Goal: Transaction & Acquisition: Purchase product/service

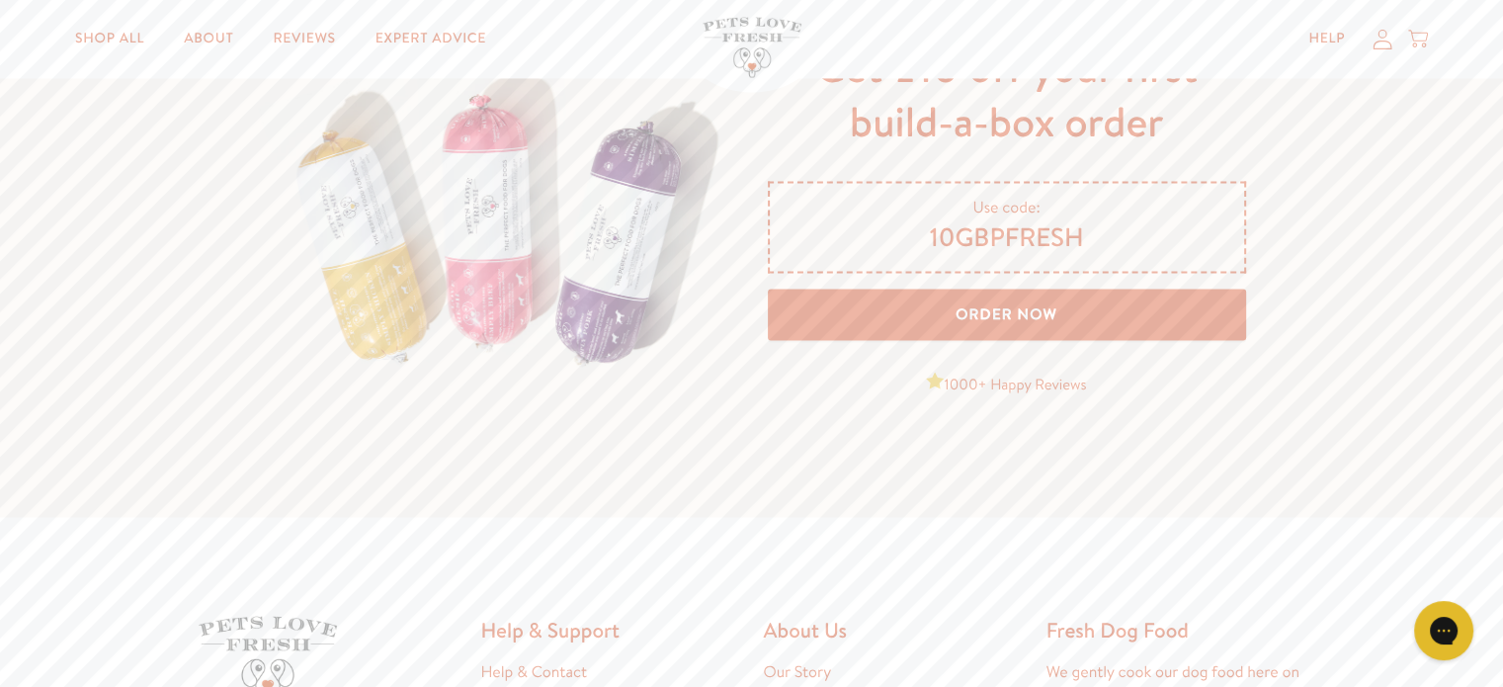
scroll to position [3262, 0]
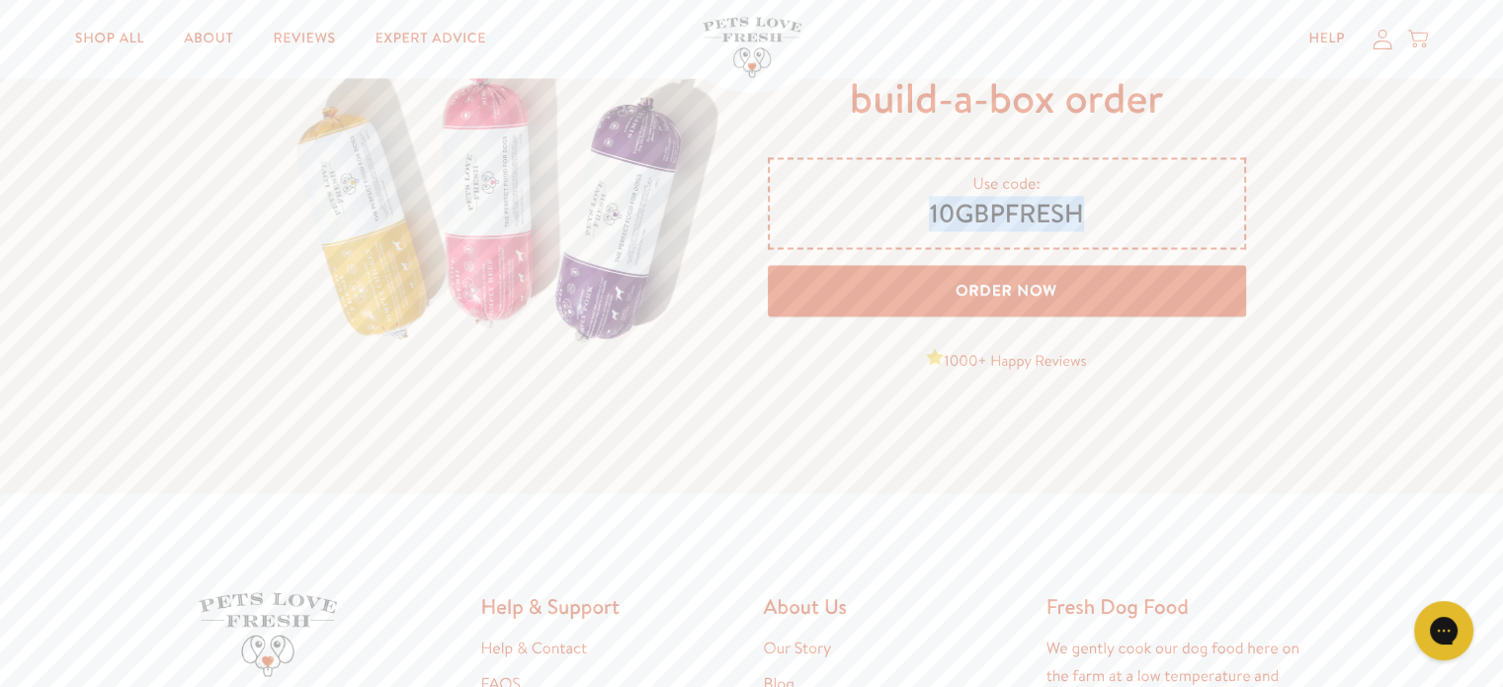
drag, startPoint x: 1091, startPoint y: 207, endPoint x: 925, endPoint y: 223, distance: 166.9
click at [925, 223] on span "10GBPFRESH" at bounding box center [1007, 215] width 427 height 34
copy span "10GBPFRESH"
click at [992, 288] on link "Order Now" at bounding box center [1007, 291] width 478 height 52
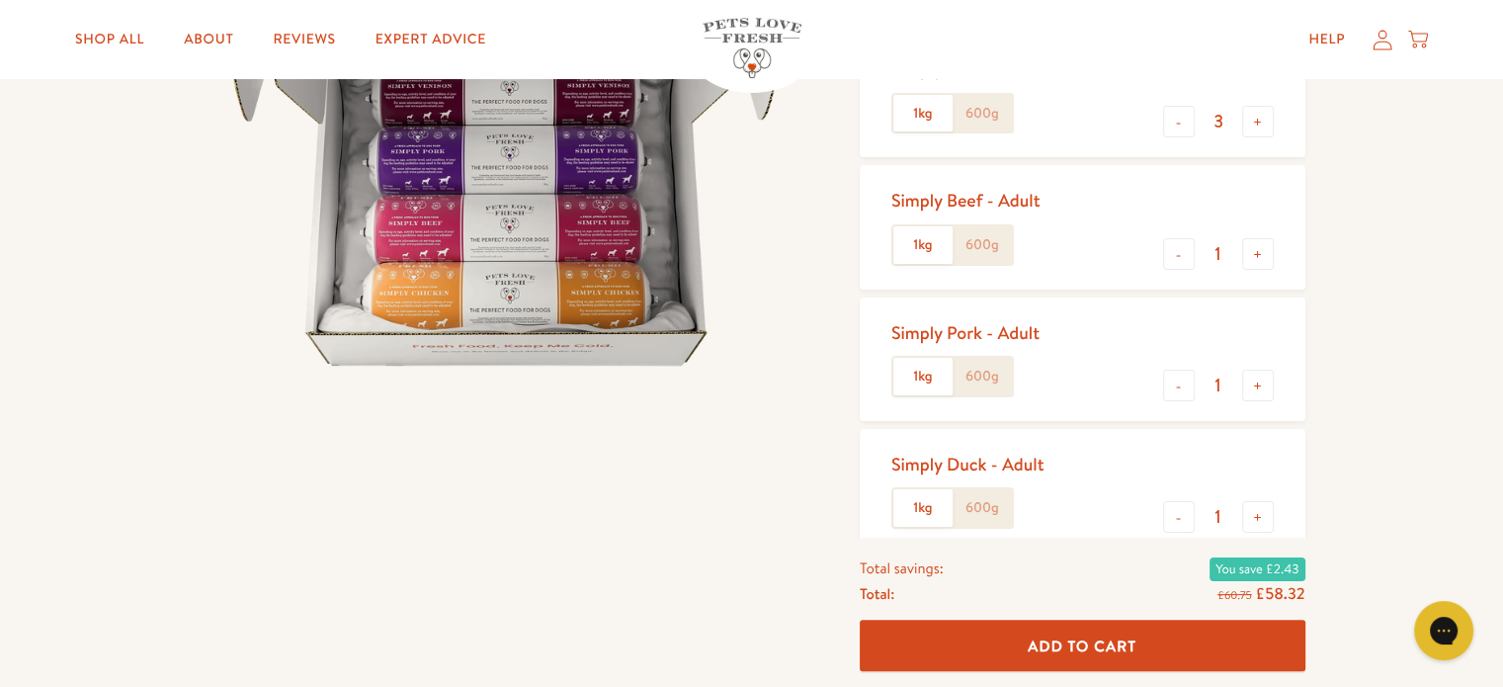
scroll to position [494, 0]
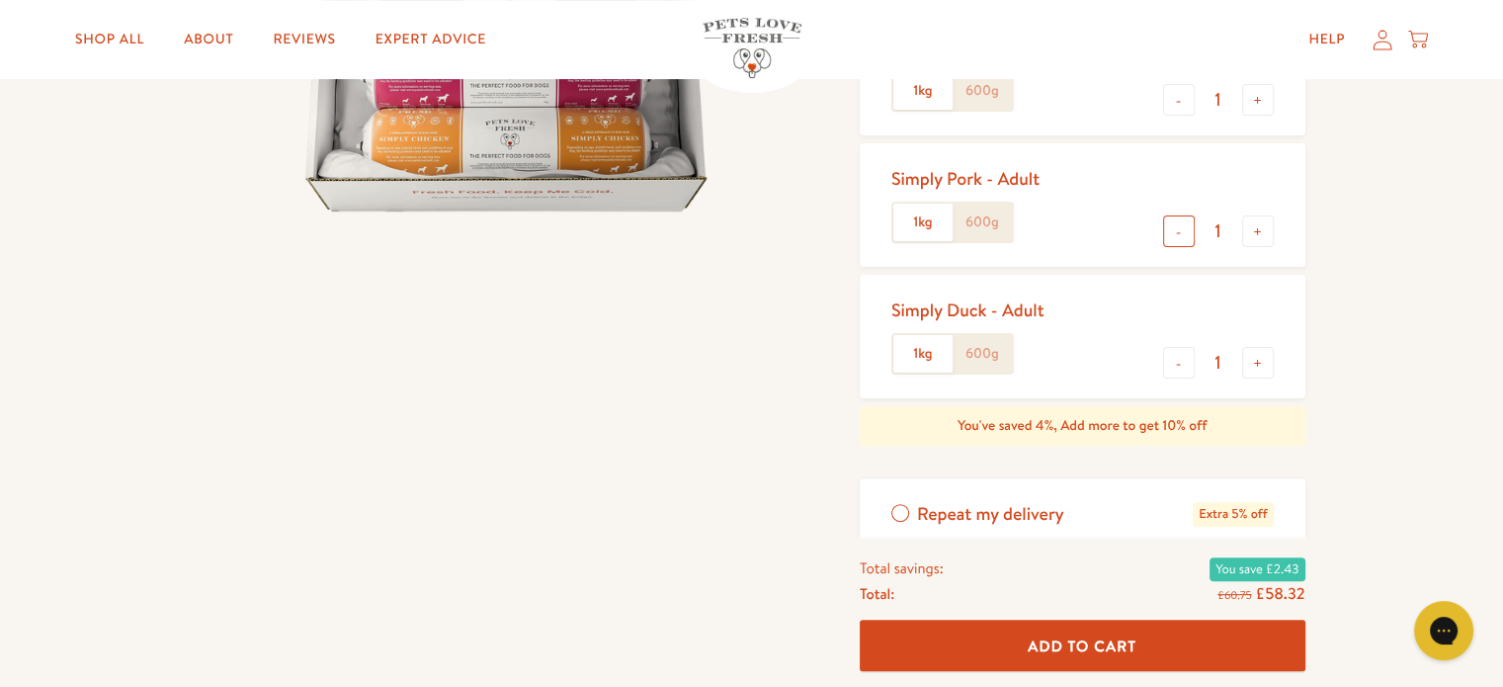
click at [1185, 237] on button "-" at bounding box center [1179, 231] width 32 height 32
type input "0"
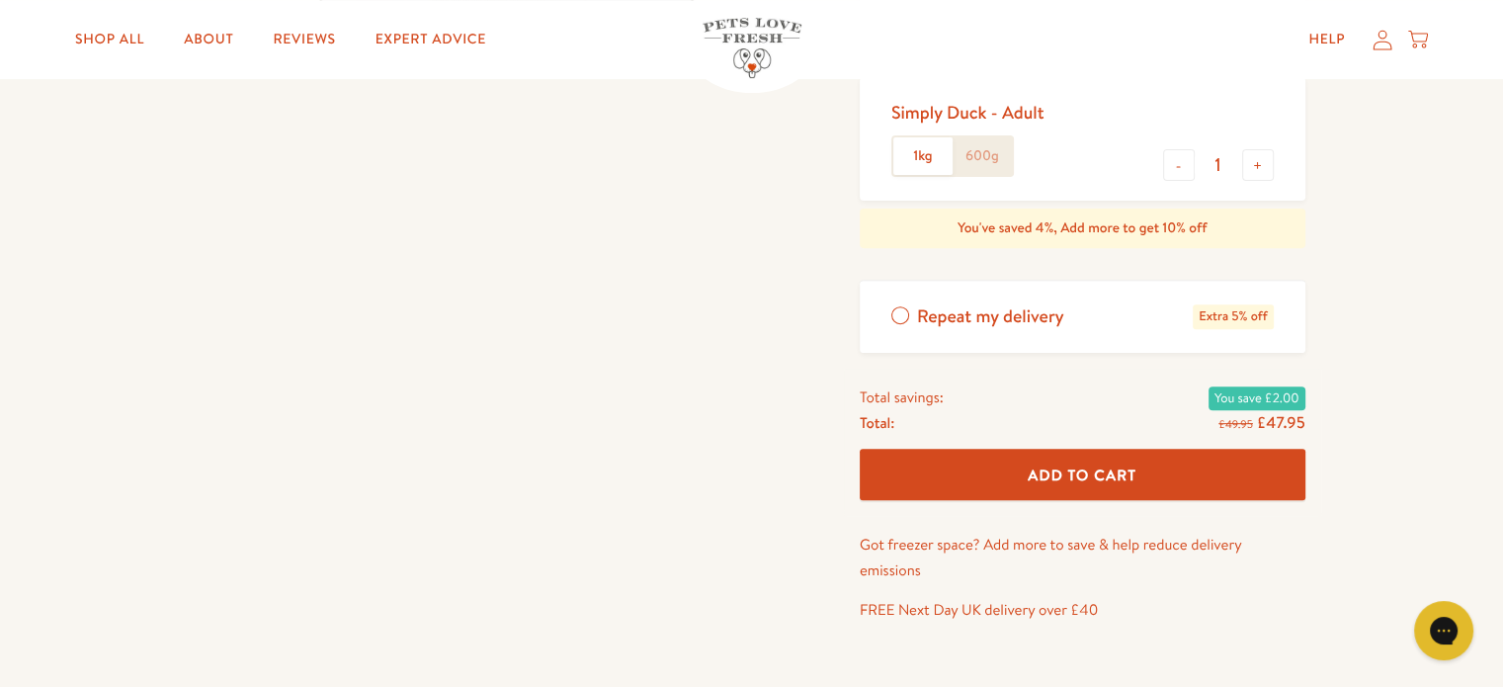
scroll to position [791, 0]
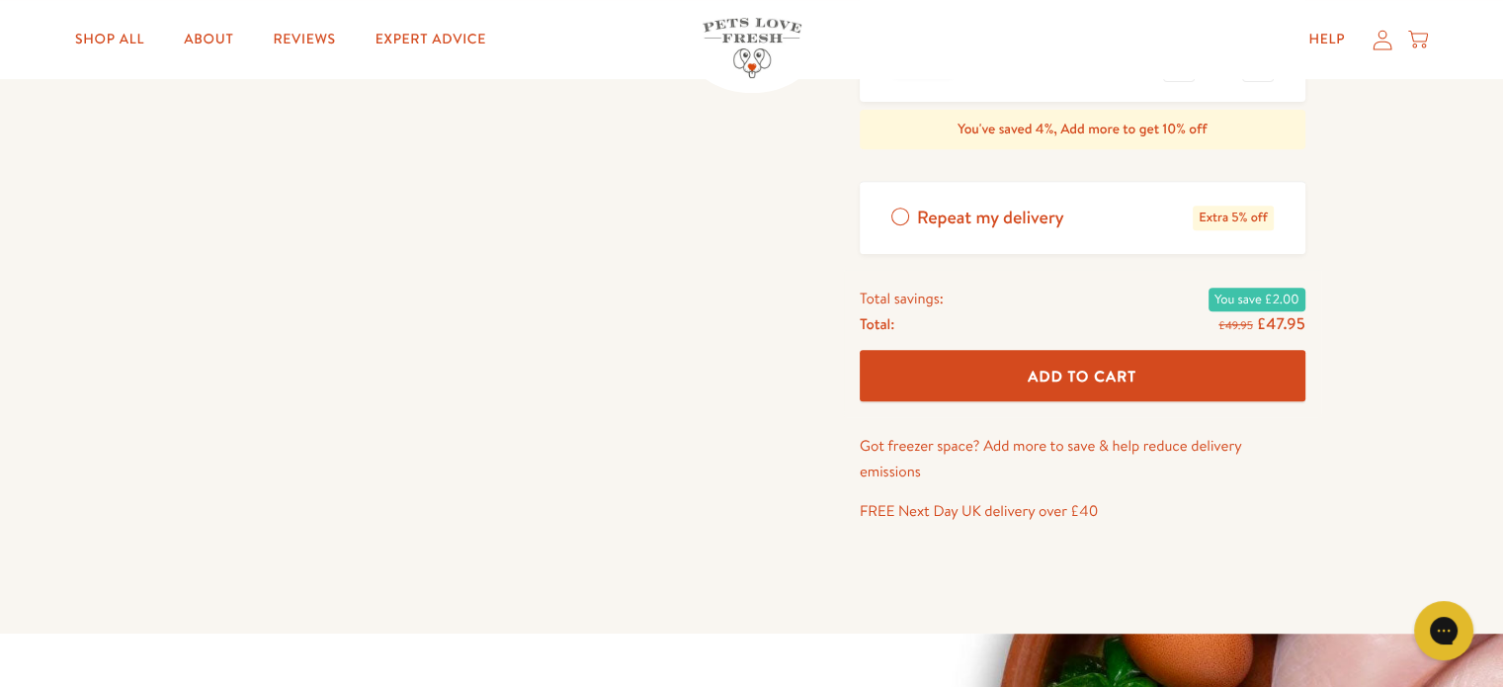
click at [1056, 372] on span "Add To Cart" at bounding box center [1082, 376] width 109 height 21
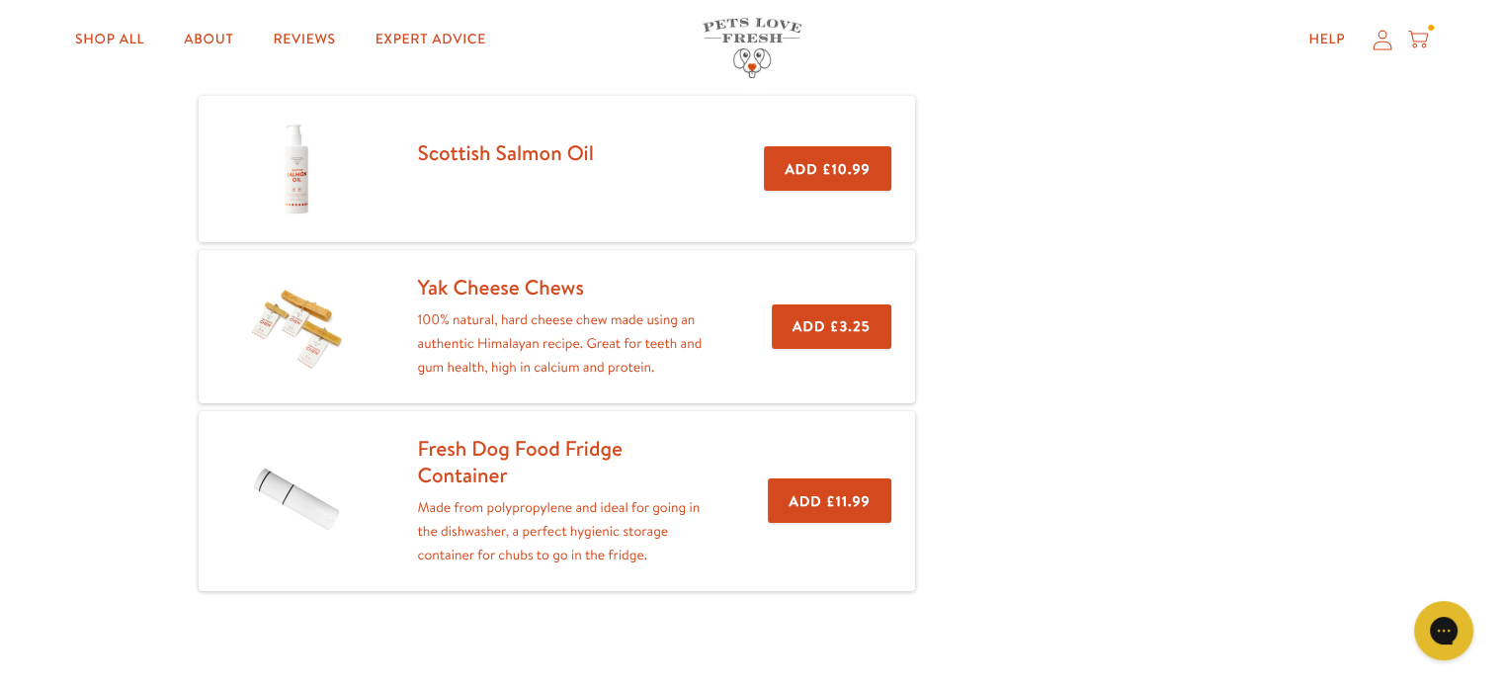
scroll to position [99, 0]
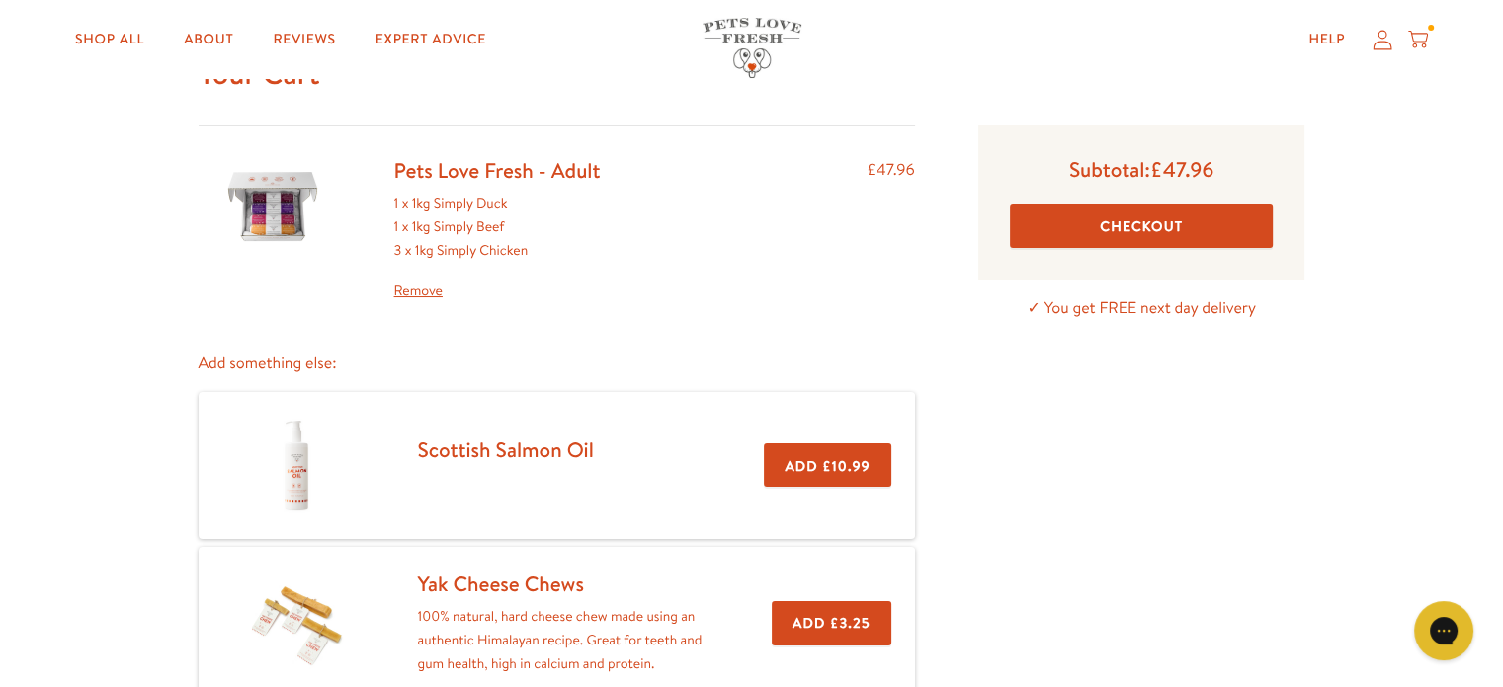
click at [1151, 218] on button "Checkout" at bounding box center [1142, 226] width 264 height 44
